Goal: Task Accomplishment & Management: Complete application form

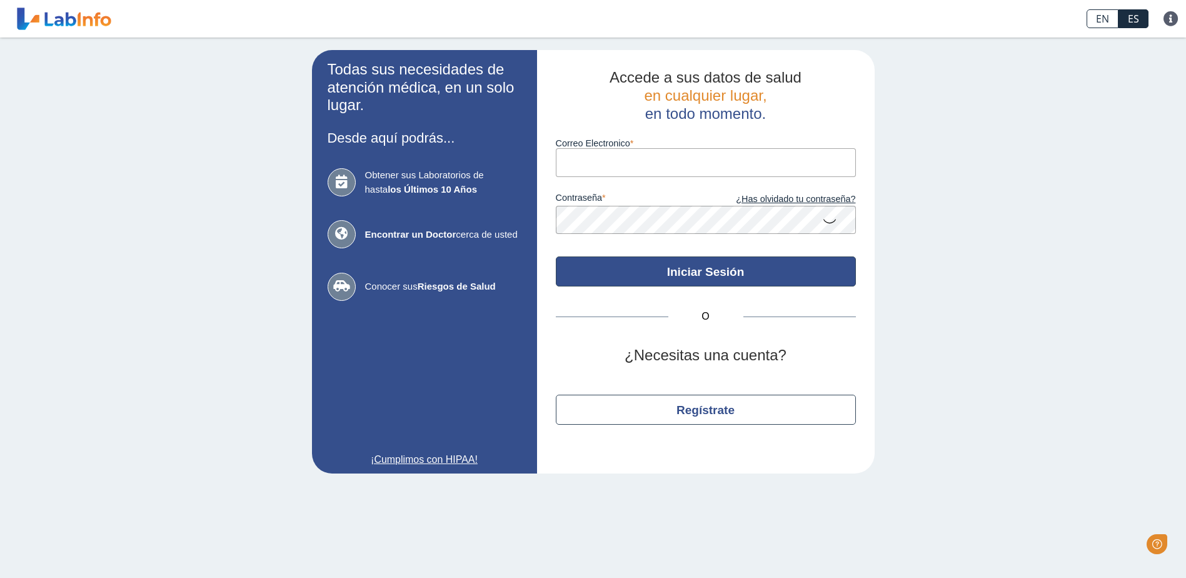
type input "[EMAIL_ADDRESS][DOMAIN_NAME]"
click at [730, 271] on button "Iniciar Sesión" at bounding box center [706, 271] width 300 height 30
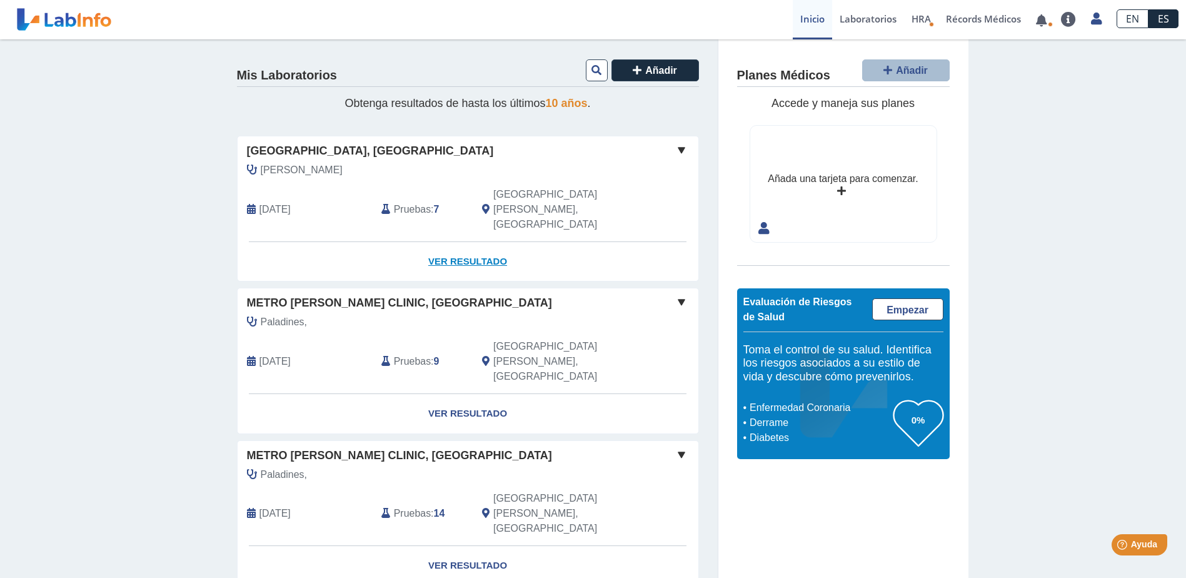
click at [476, 242] on link "Ver Resultado" at bounding box center [468, 261] width 461 height 39
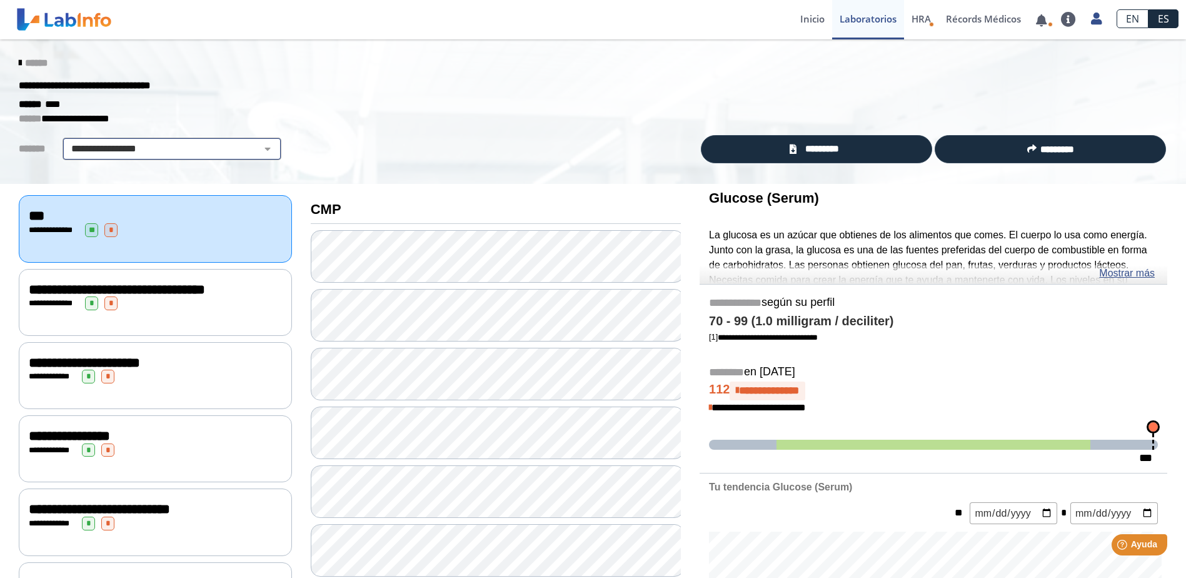
click at [259, 149] on select "**********" at bounding box center [171, 148] width 211 height 15
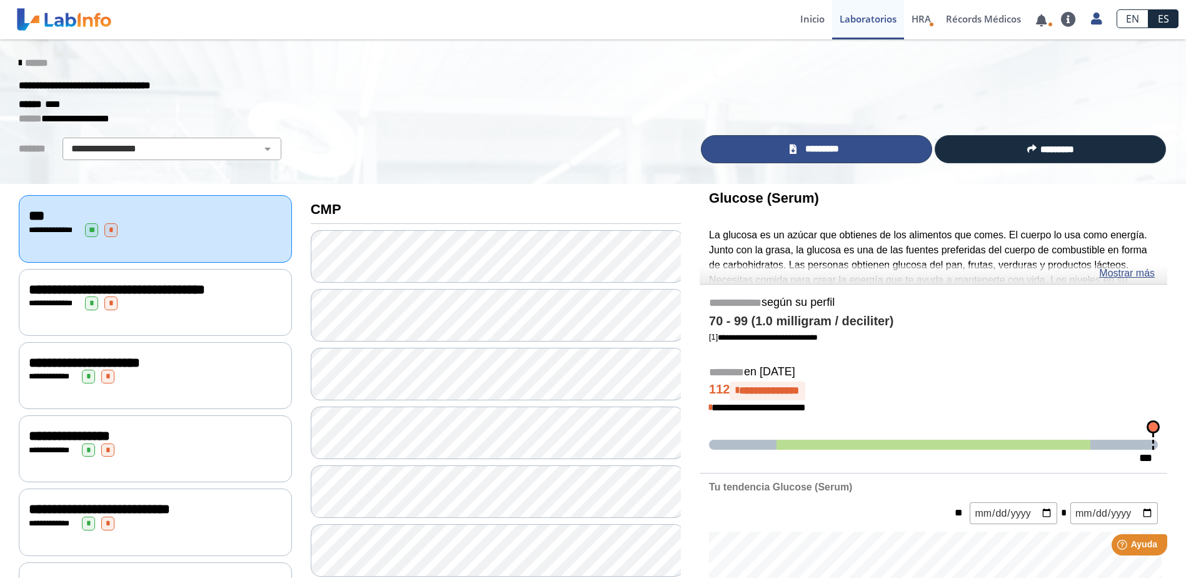
click at [848, 150] on link "*********" at bounding box center [816, 149] width 231 height 28
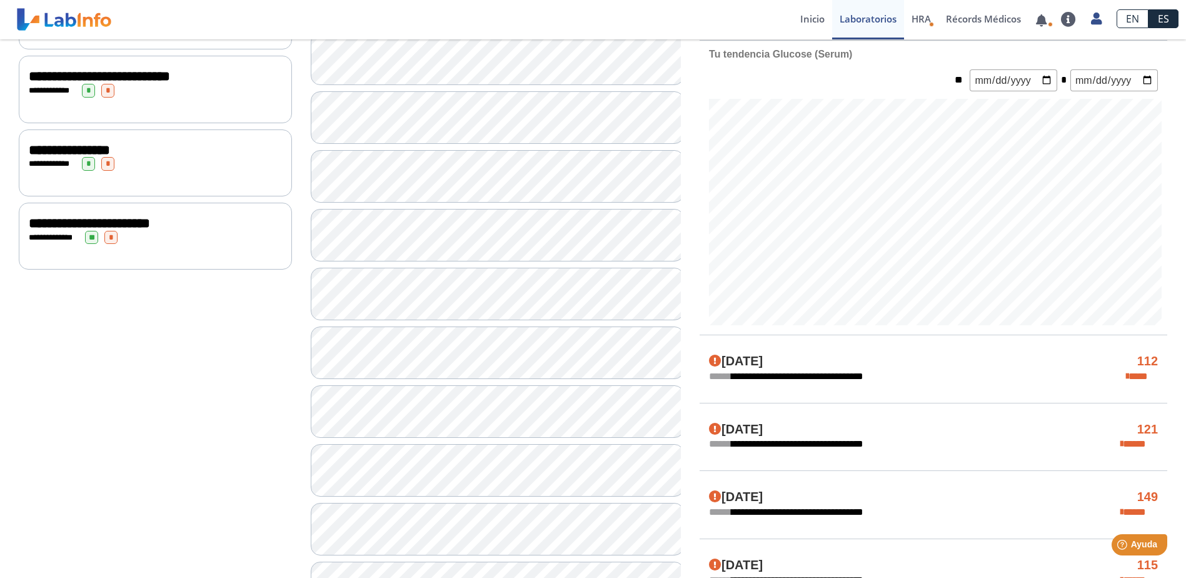
scroll to position [416, 0]
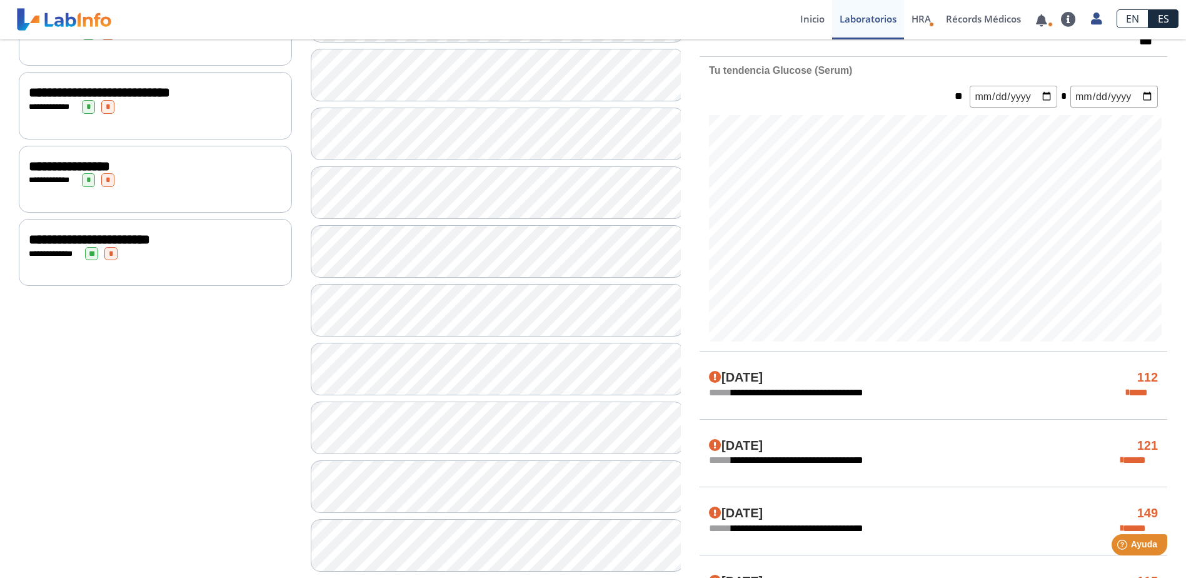
click at [200, 247] on div "**********" at bounding box center [155, 254] width 253 height 14
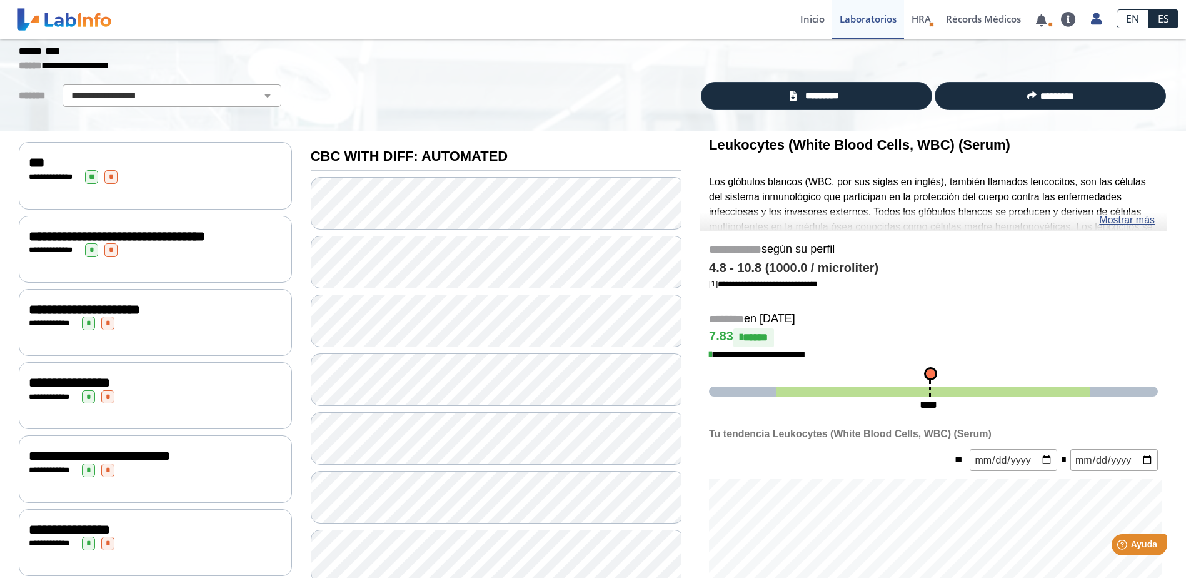
scroll to position [41, 0]
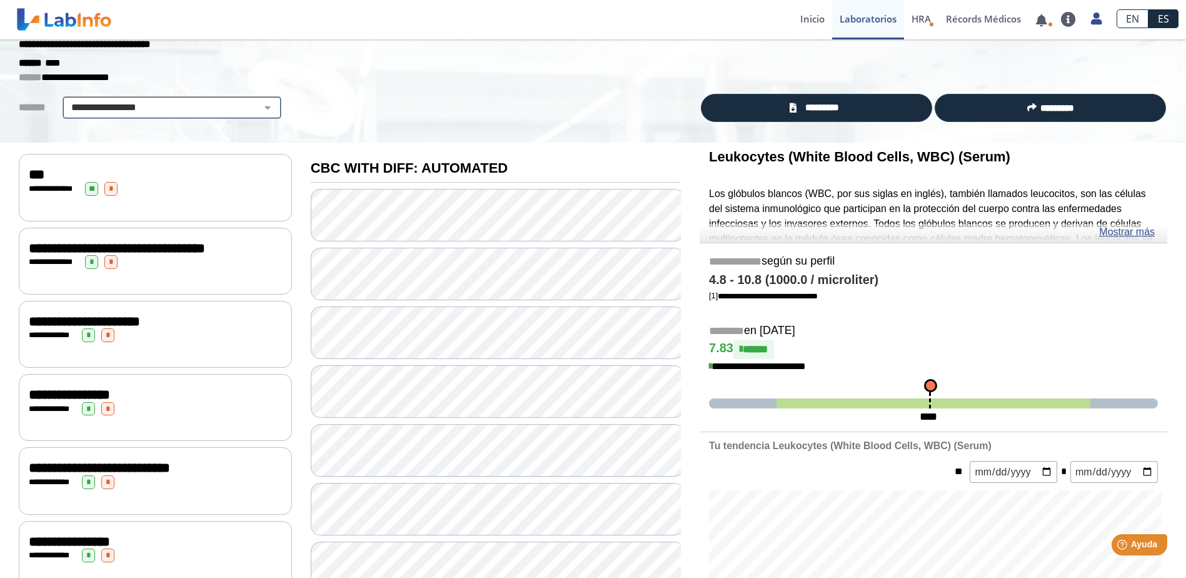
click at [261, 108] on select "**********" at bounding box center [171, 107] width 211 height 15
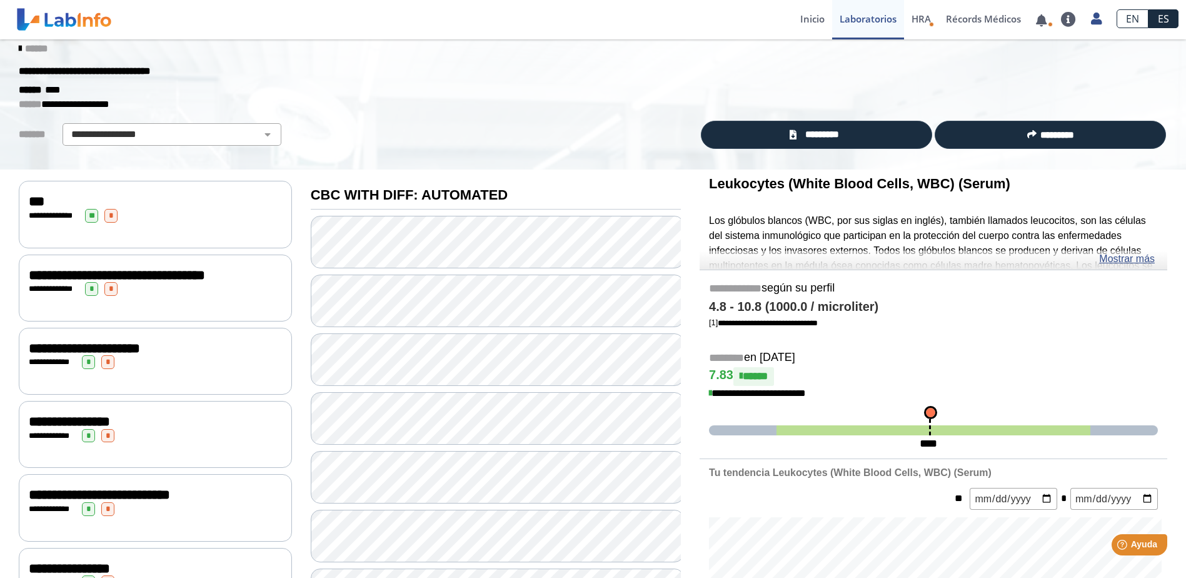
scroll to position [0, 0]
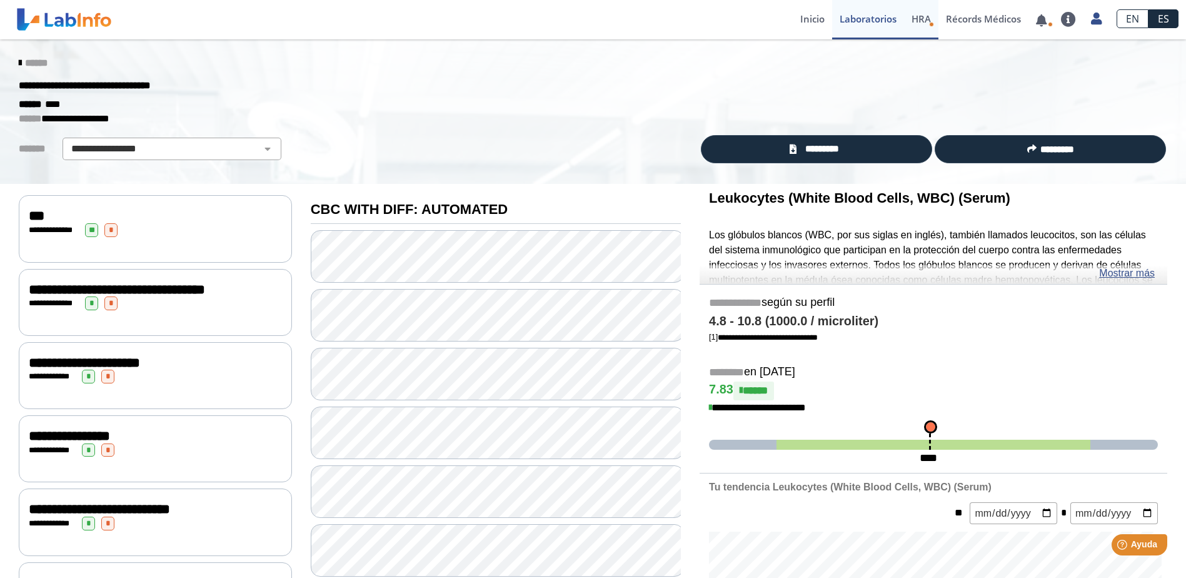
click at [929, 26] on icon "Health Risk Assessment" at bounding box center [931, 24] width 5 height 5
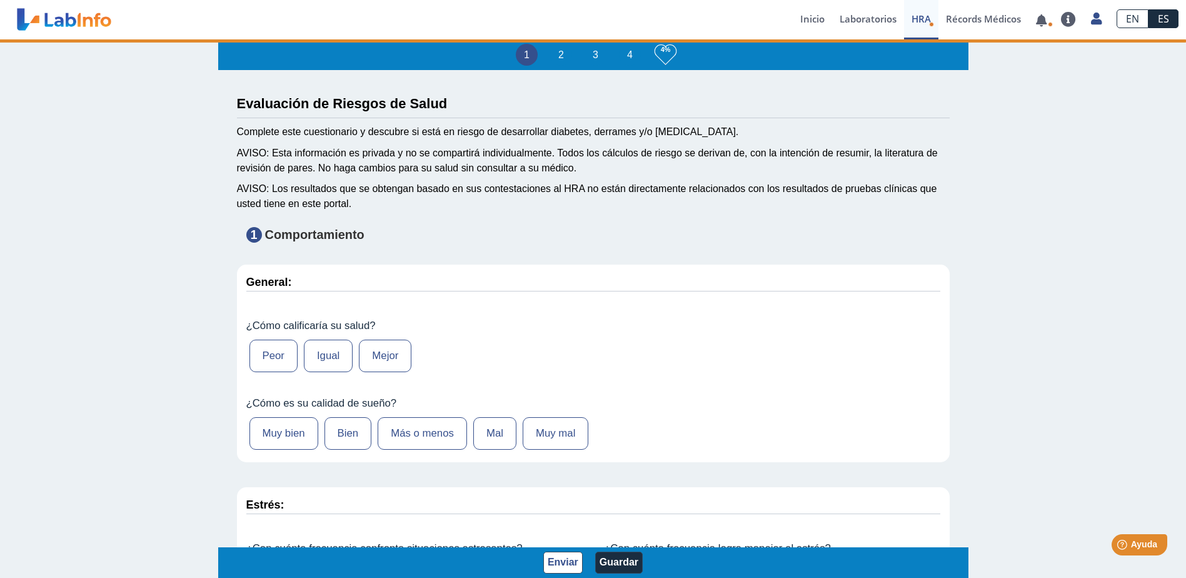
type input "[PERSON_NAME]"
type input "[DATE]"
select select
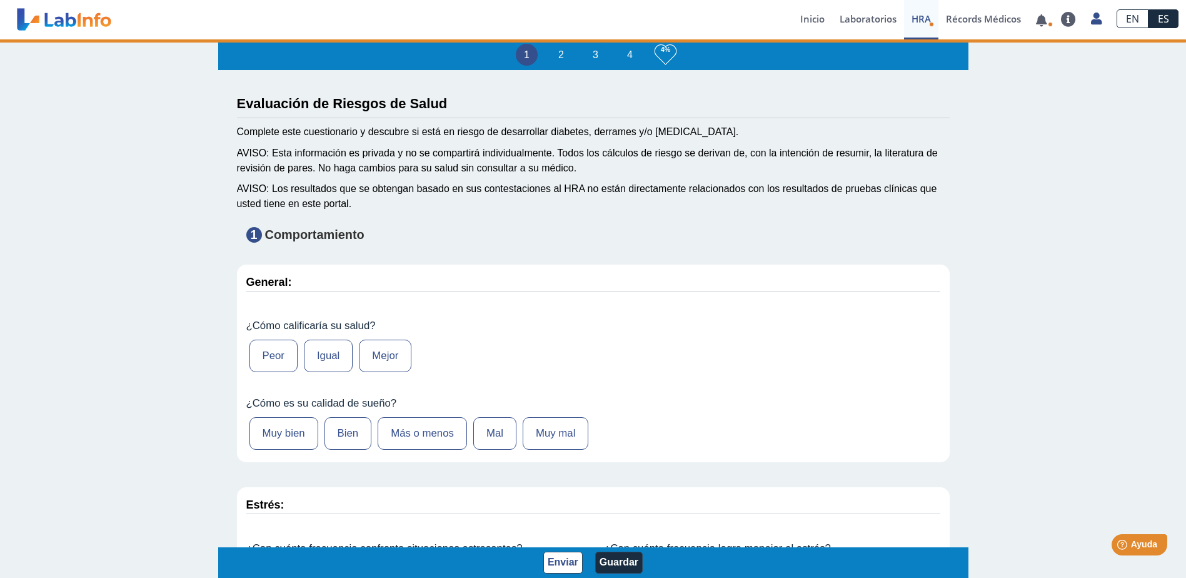
select select
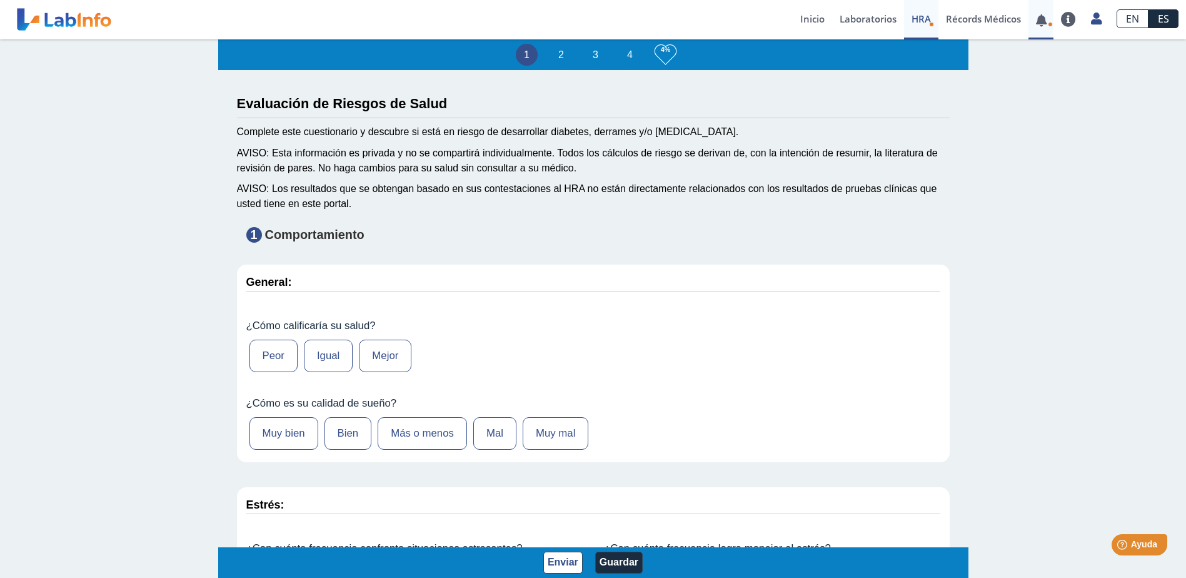
click at [1044, 23] on link at bounding box center [1041, 20] width 26 height 9
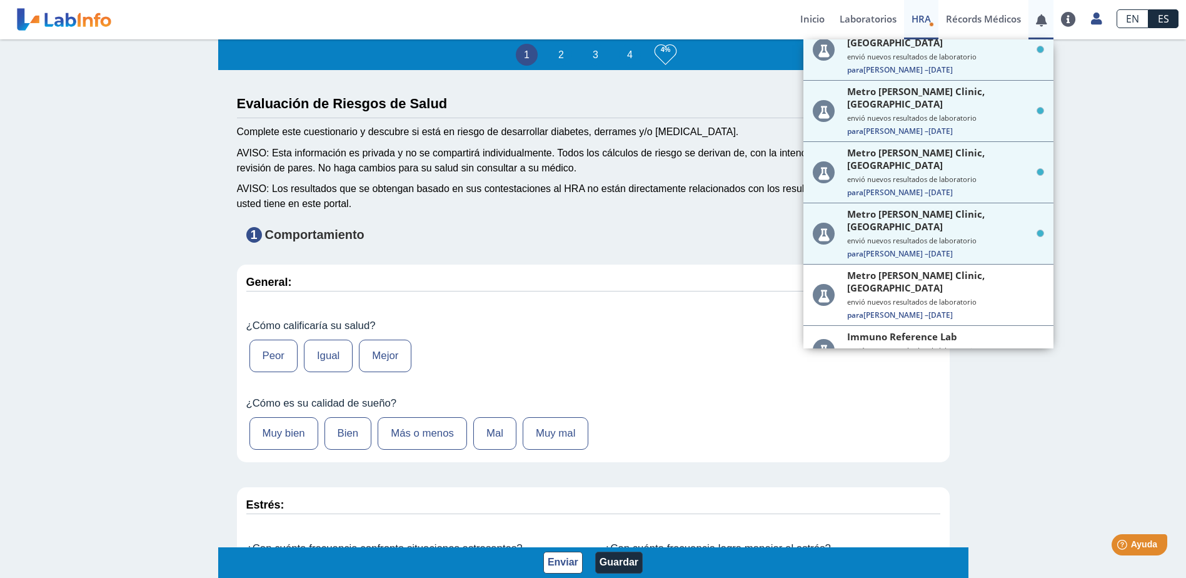
scroll to position [640, 0]
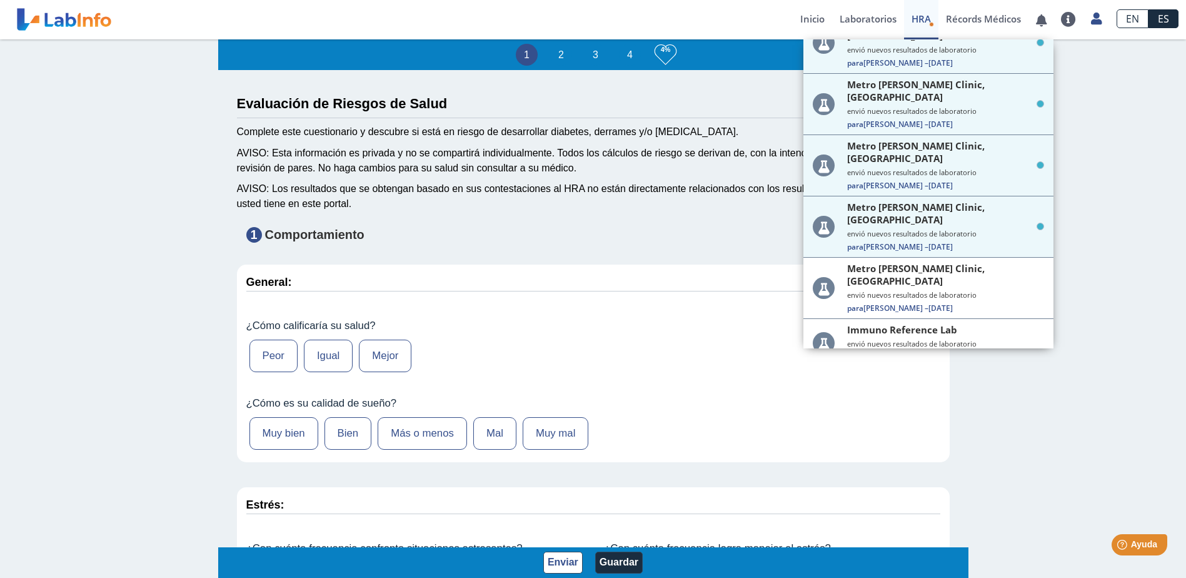
drag, startPoint x: 1093, startPoint y: 228, endPoint x: 1093, endPoint y: 217, distance: 11.3
click at [1093, 217] on div "1 2 3 4 4% Evaluación de Riesgos de Salud Complete este cuestionario y descubre…" at bounding box center [593, 309] width 1186 height 540
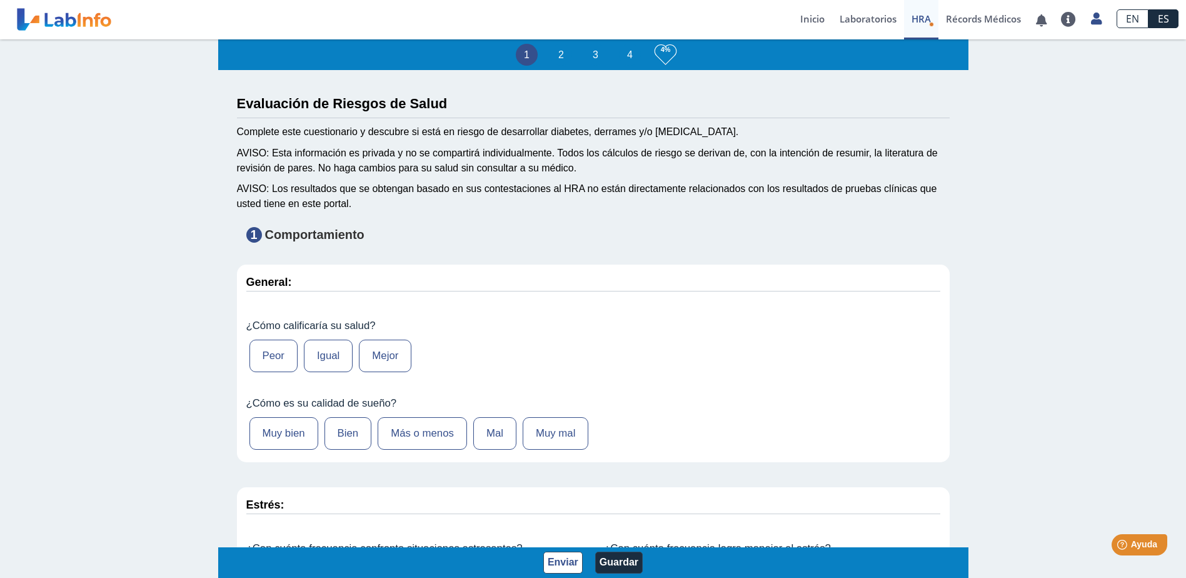
scroll to position [0, 0]
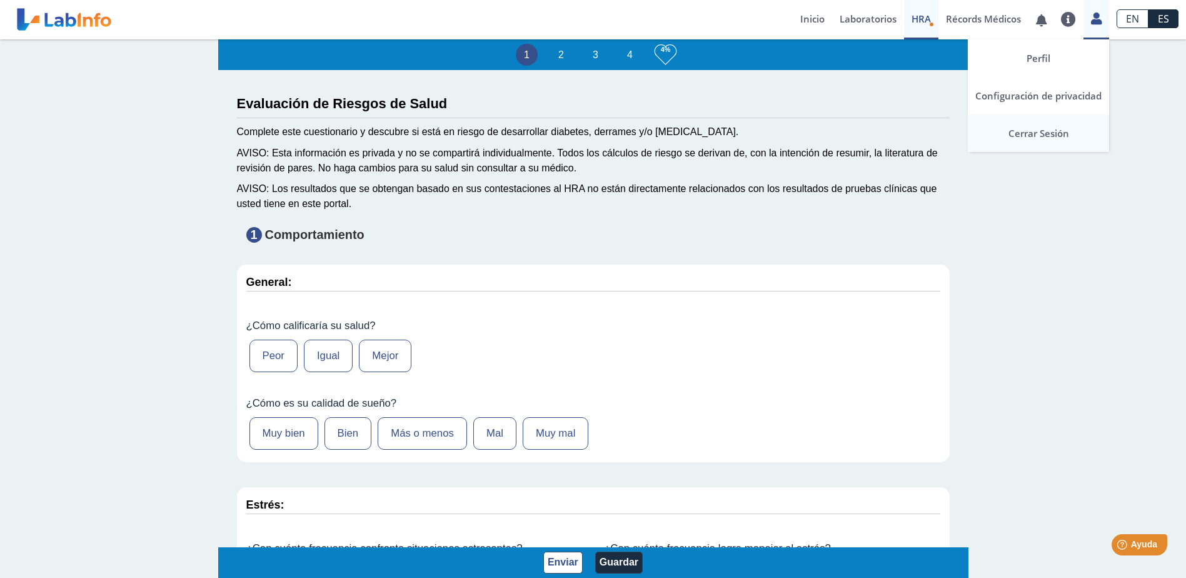
click at [1050, 136] on link "Cerrar Sesión" at bounding box center [1038, 133] width 141 height 38
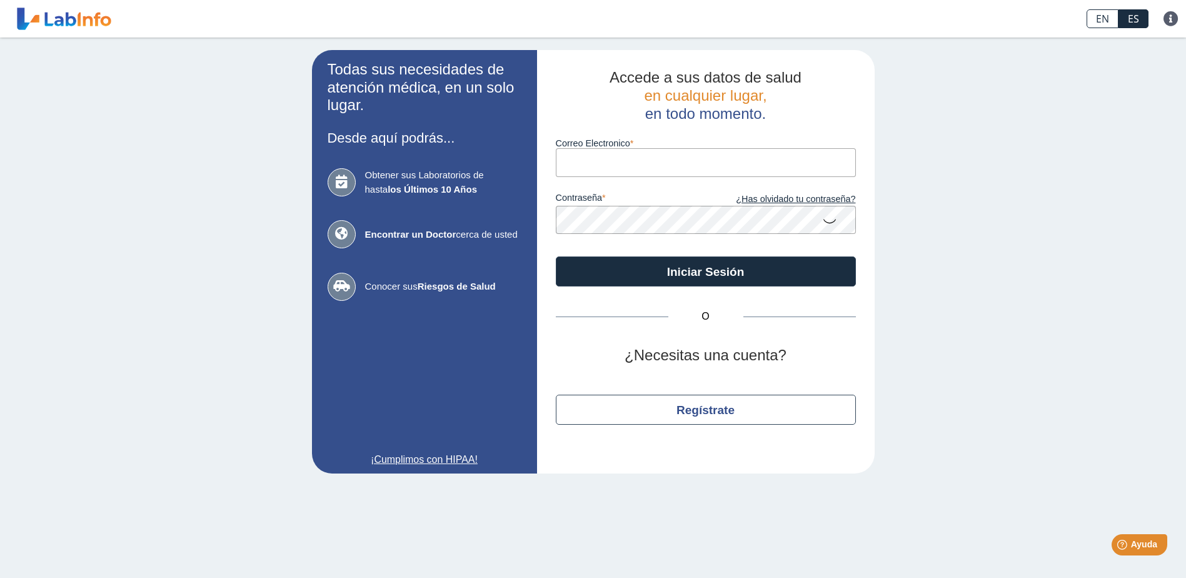
type input "[EMAIL_ADDRESS][DOMAIN_NAME]"
